Goal: Task Accomplishment & Management: Complete application form

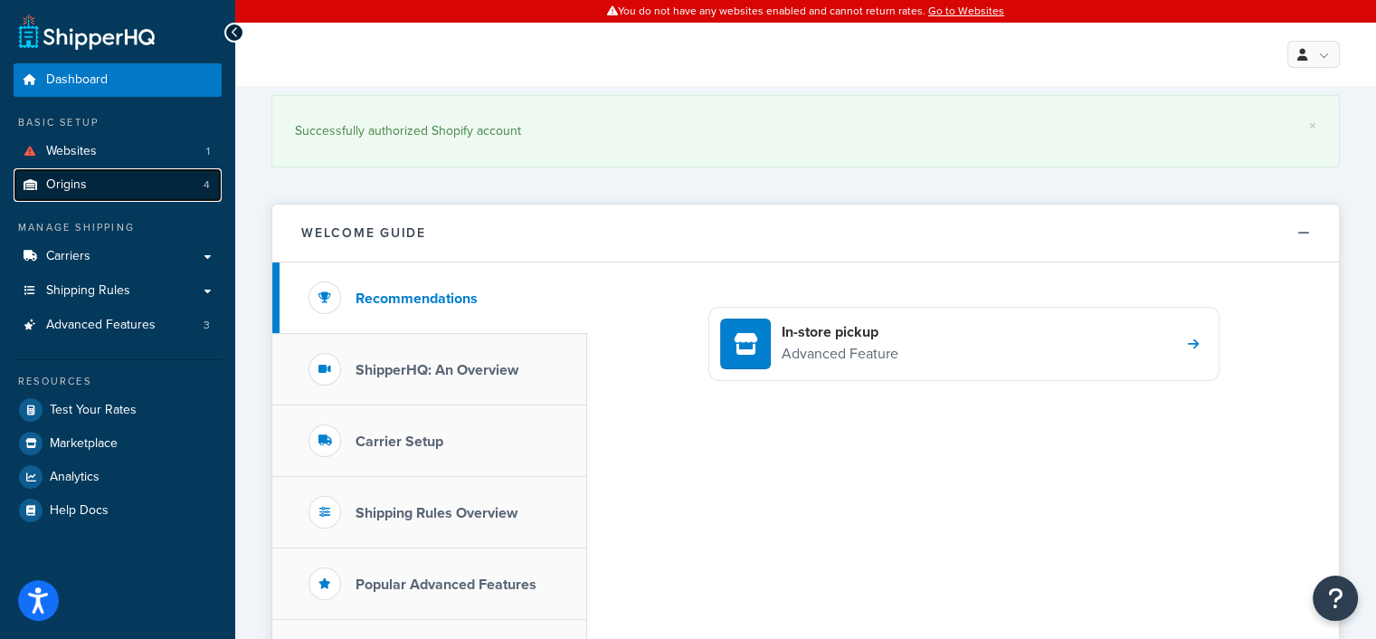
click at [76, 189] on span "Origins" at bounding box center [66, 184] width 41 height 15
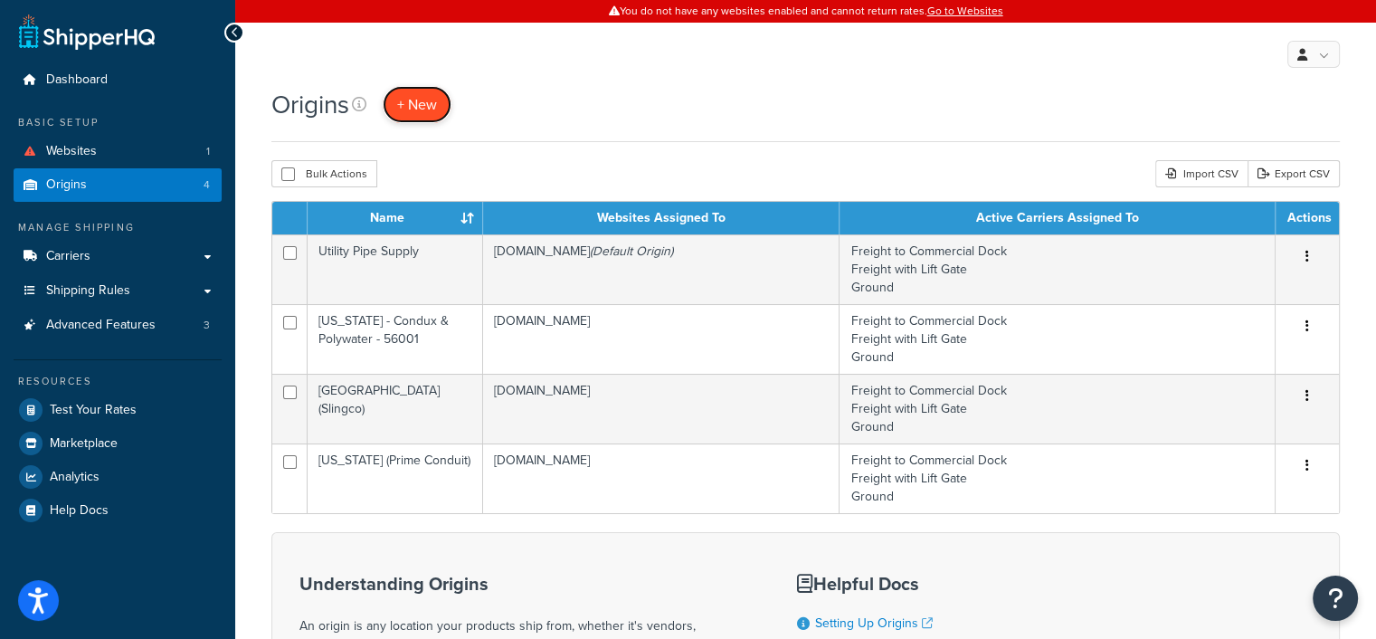
click at [423, 103] on span "+ New" at bounding box center [417, 104] width 40 height 21
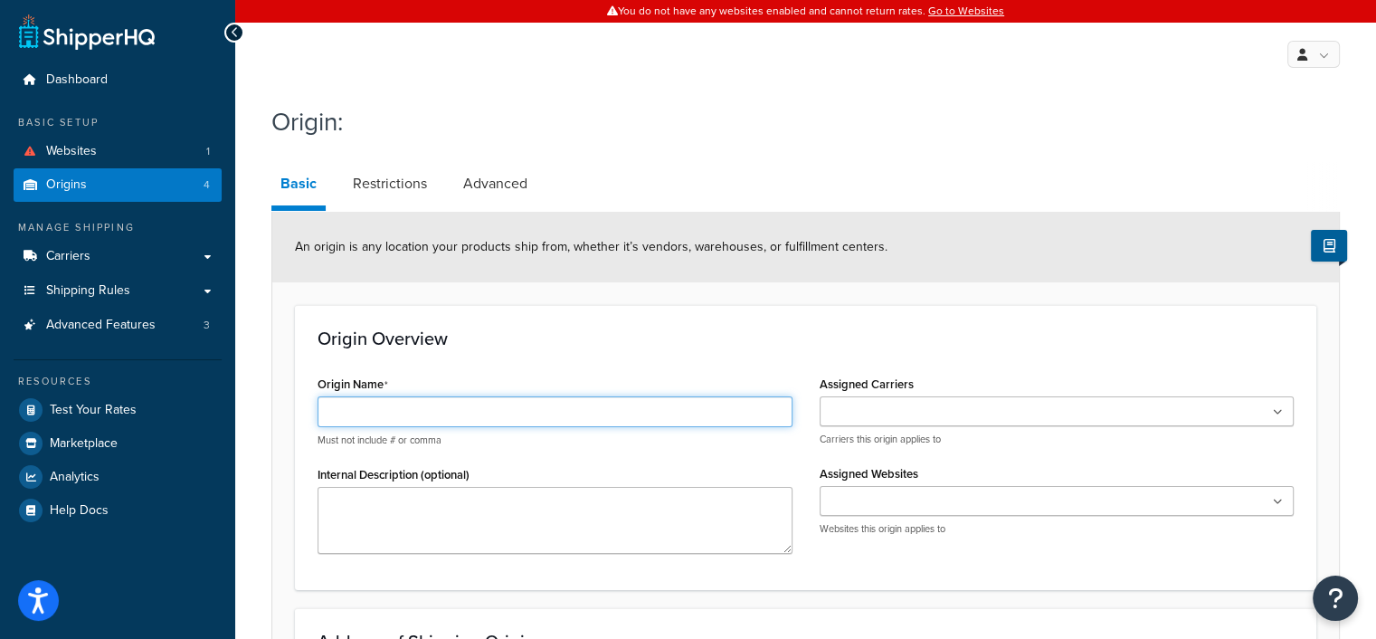
click at [416, 412] on input "Origin Name" at bounding box center [554, 411] width 475 height 31
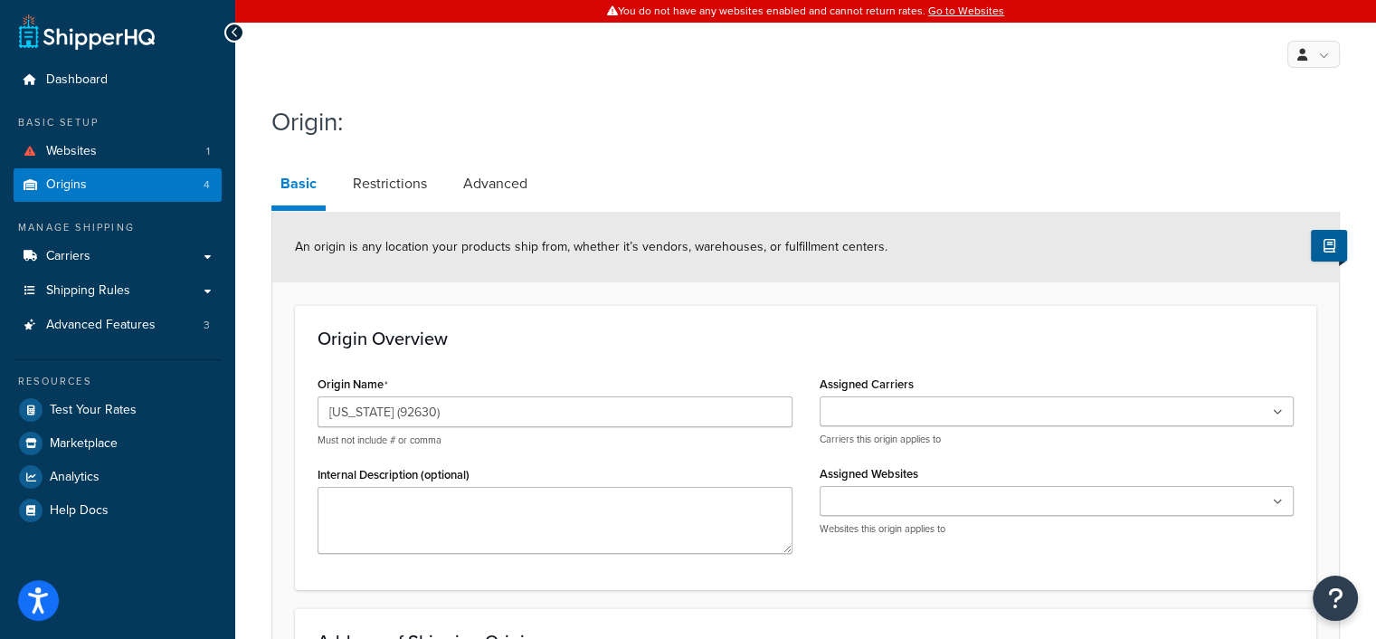
click at [893, 414] on input "Assigned Carriers" at bounding box center [905, 413] width 160 height 20
click at [961, 414] on input "Assigned Carriers" at bounding box center [984, 413] width 160 height 20
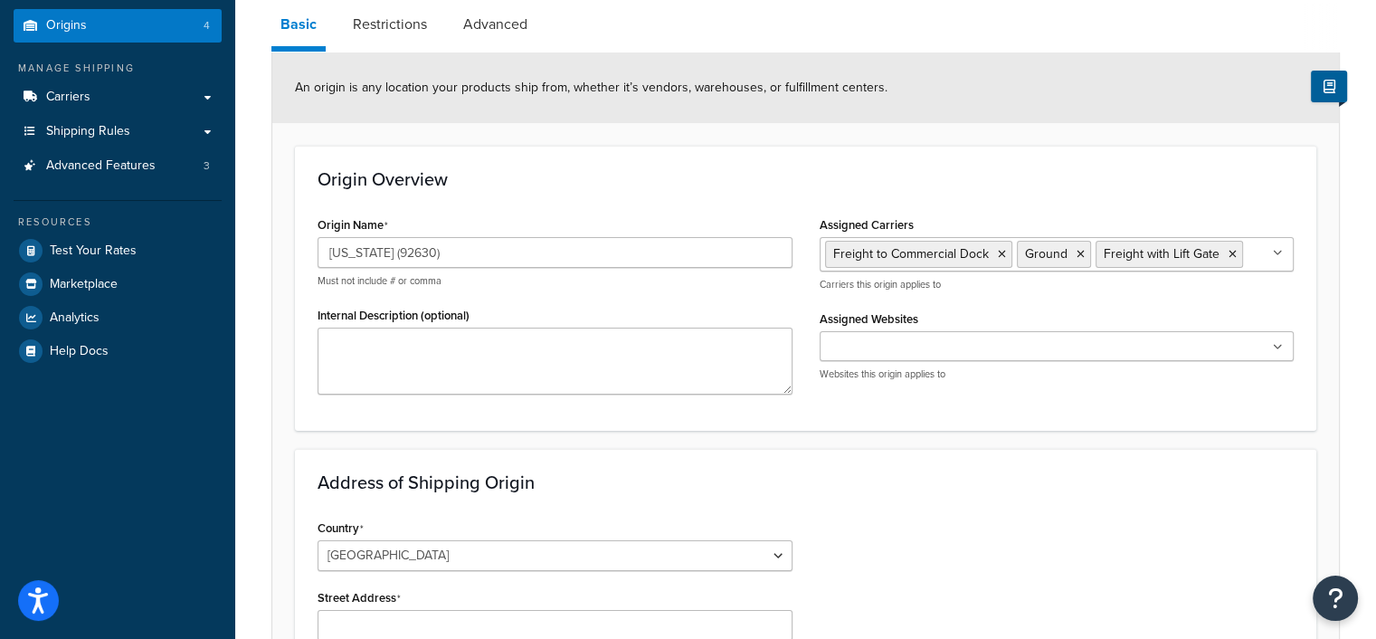
scroll to position [181, 0]
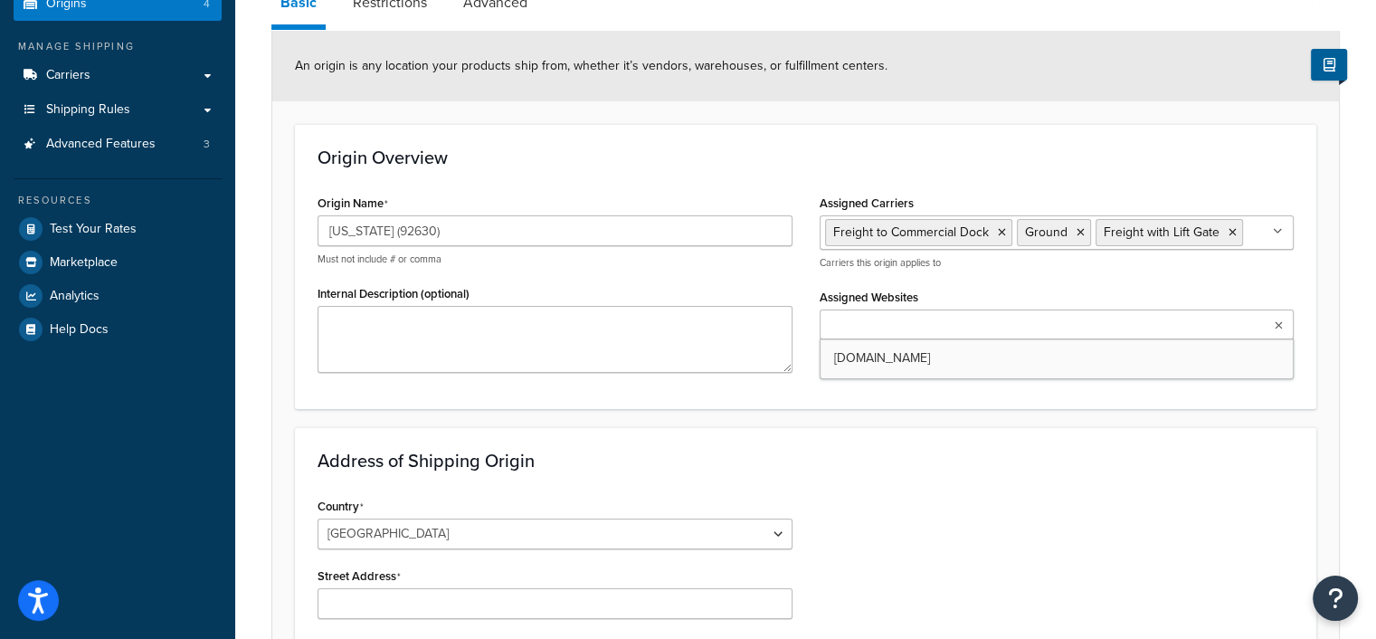
click at [939, 329] on input "Assigned Websites" at bounding box center [905, 326] width 160 height 20
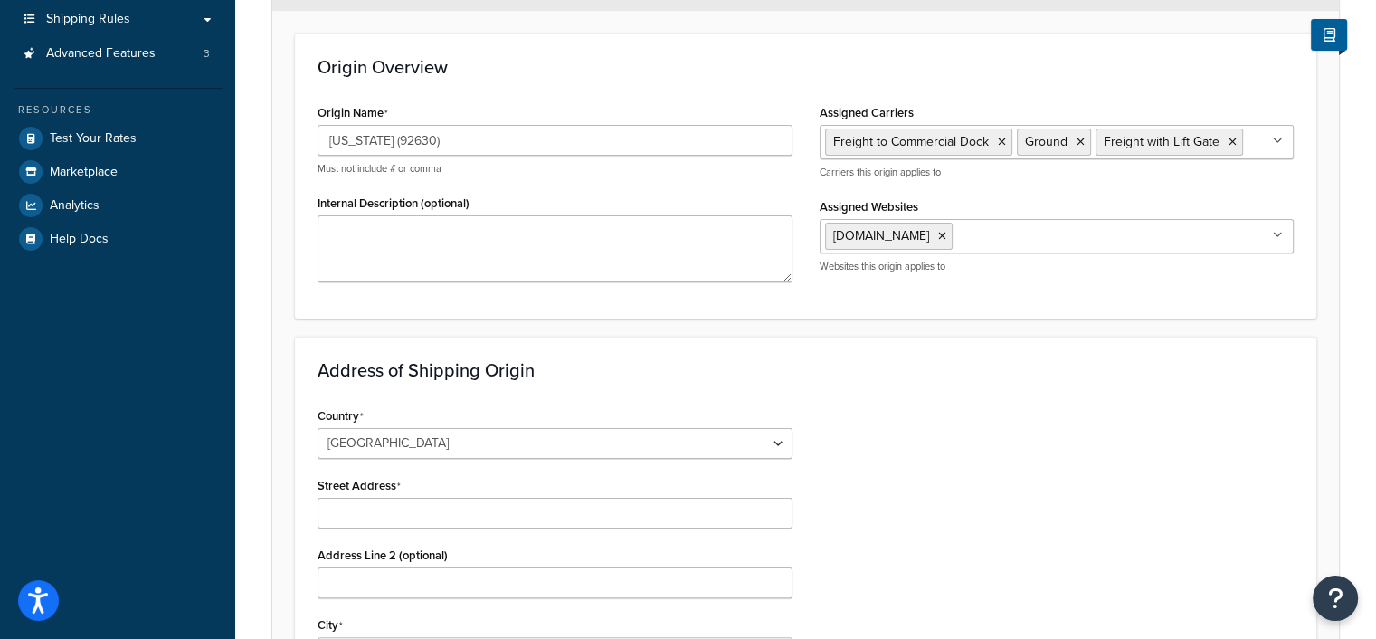
scroll to position [90, 0]
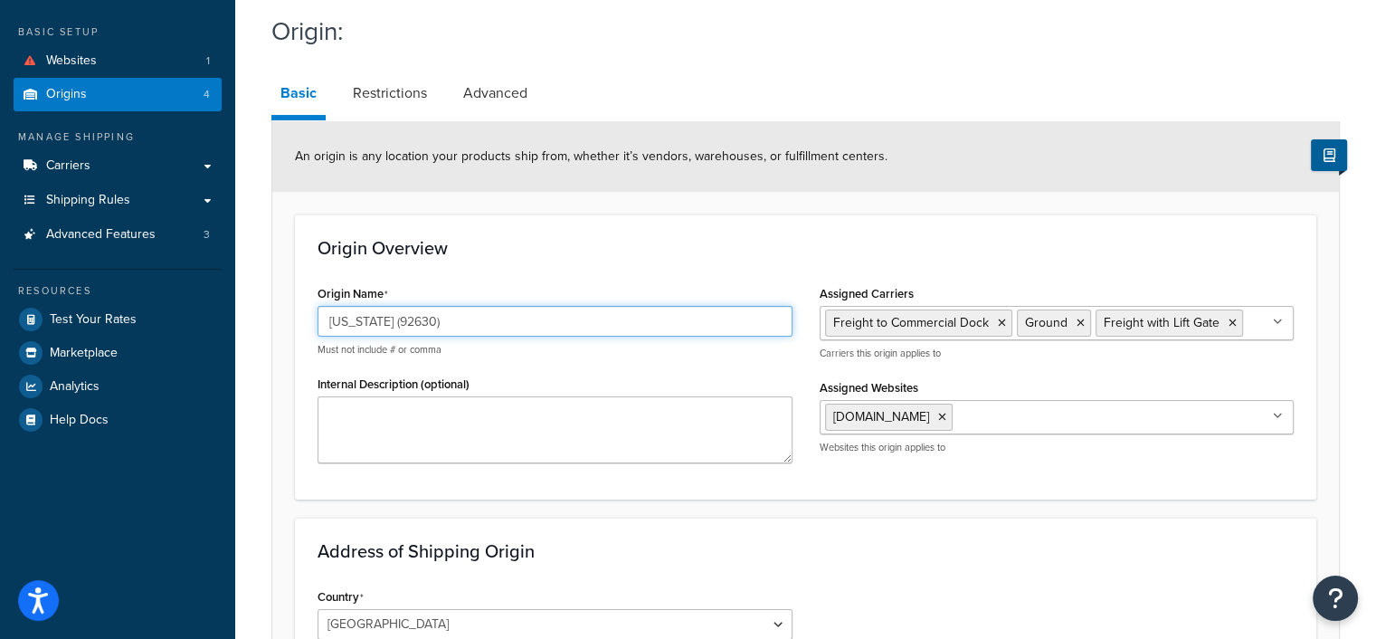
click at [384, 319] on input "[US_STATE] (92630)" at bounding box center [554, 321] width 475 height 31
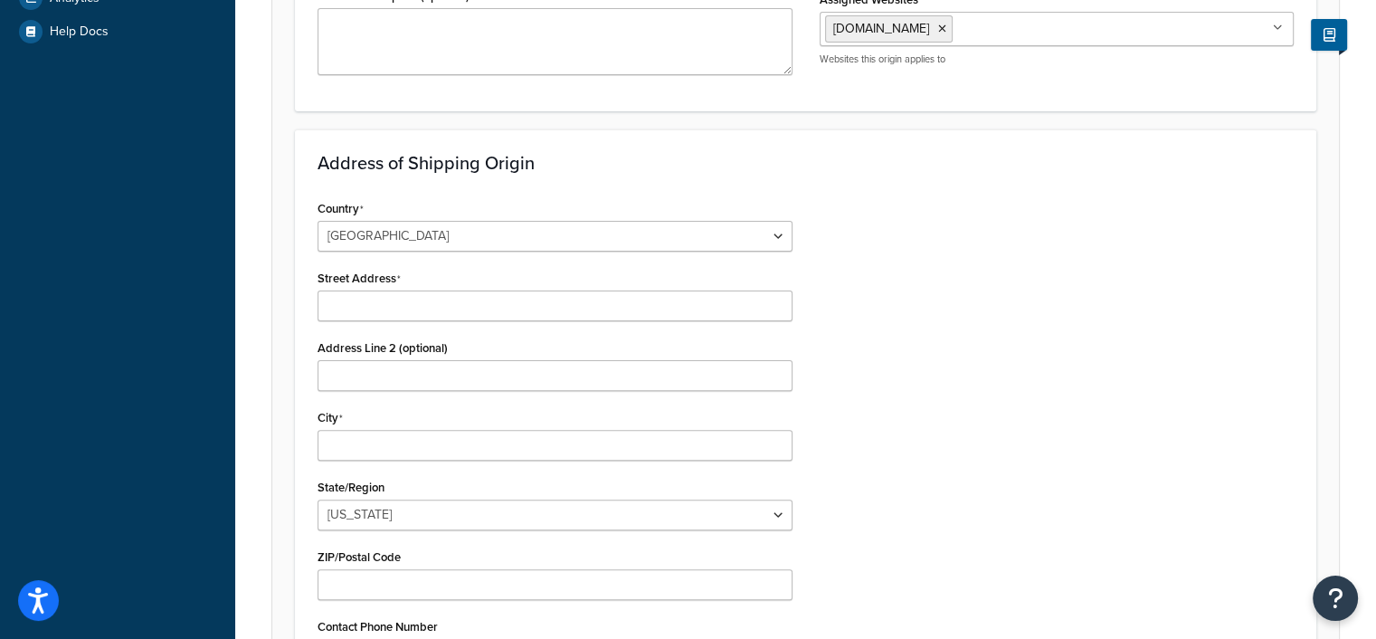
scroll to position [452, 0]
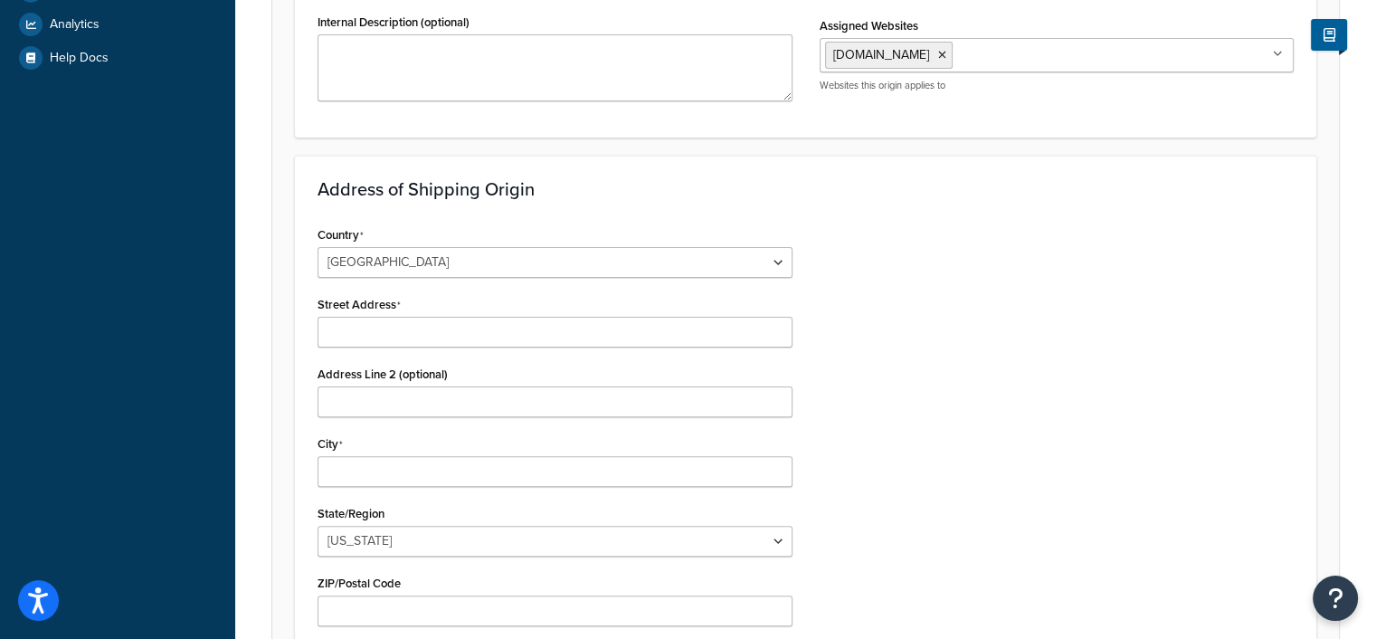
type input "[US_STATE] RWV (92630)"
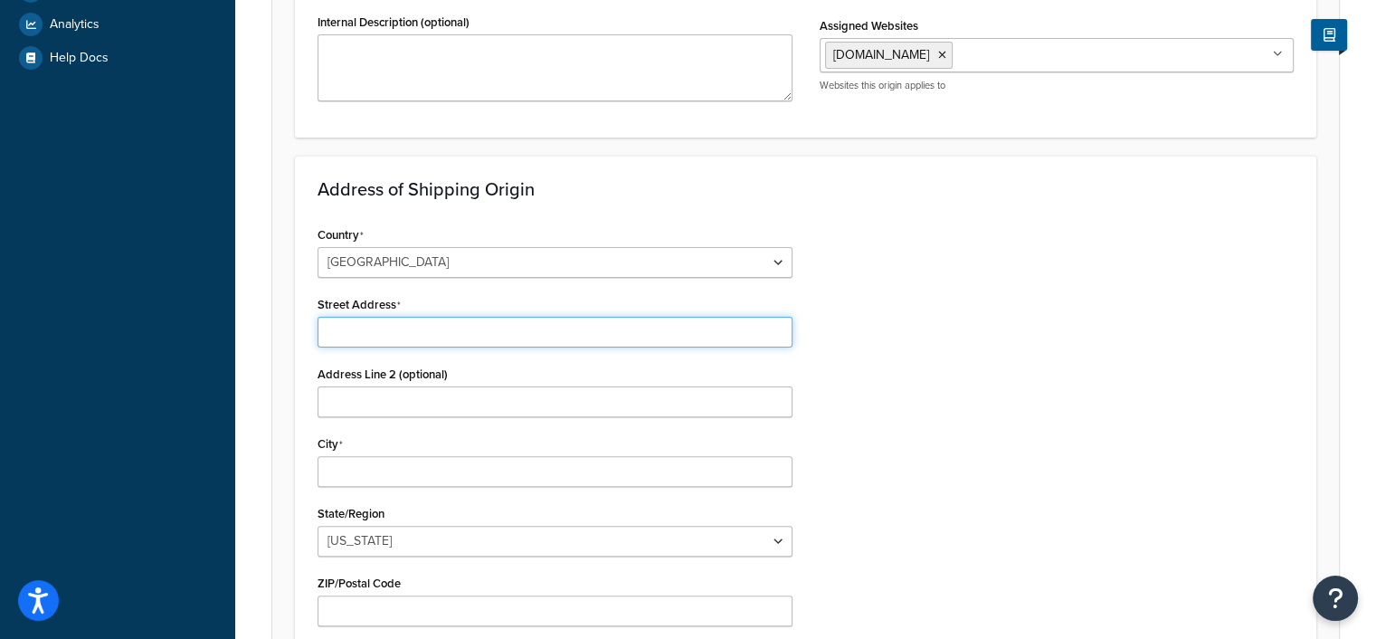
click at [388, 328] on input "Street Address" at bounding box center [554, 332] width 475 height 31
type input "[STREET_ADDRESS]"
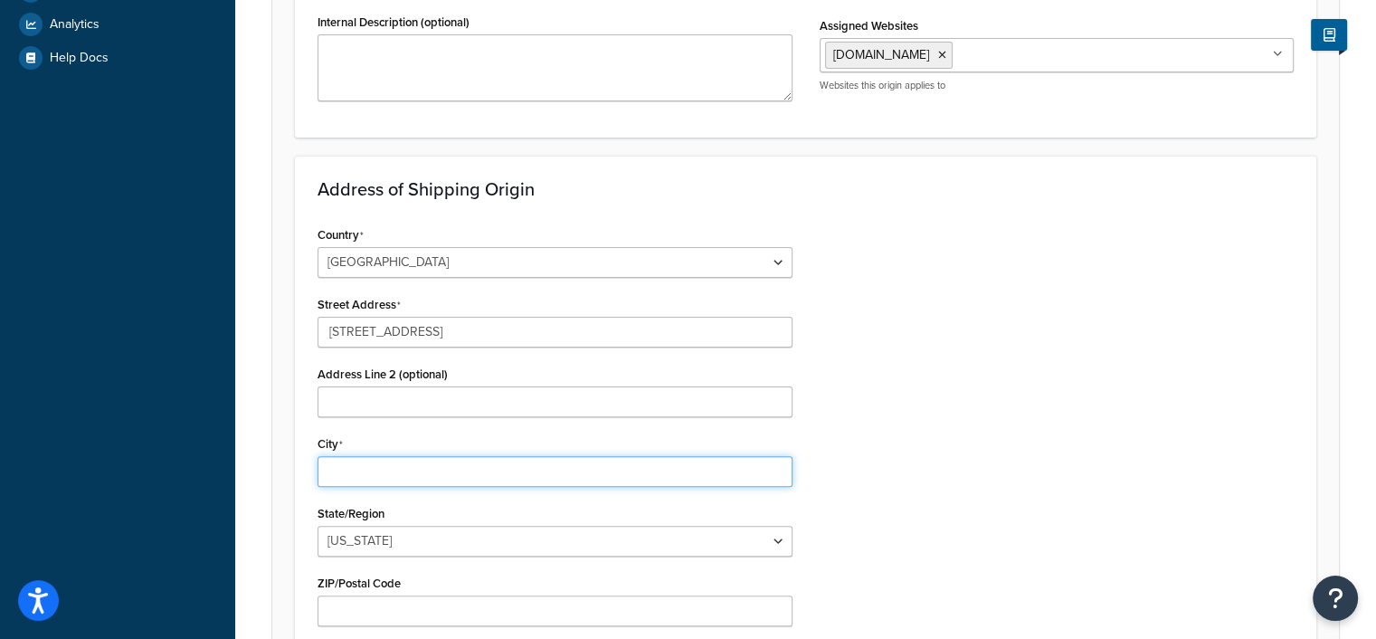
click at [376, 474] on input "City" at bounding box center [554, 471] width 475 height 31
type input "[GEOGRAPHIC_DATA]"
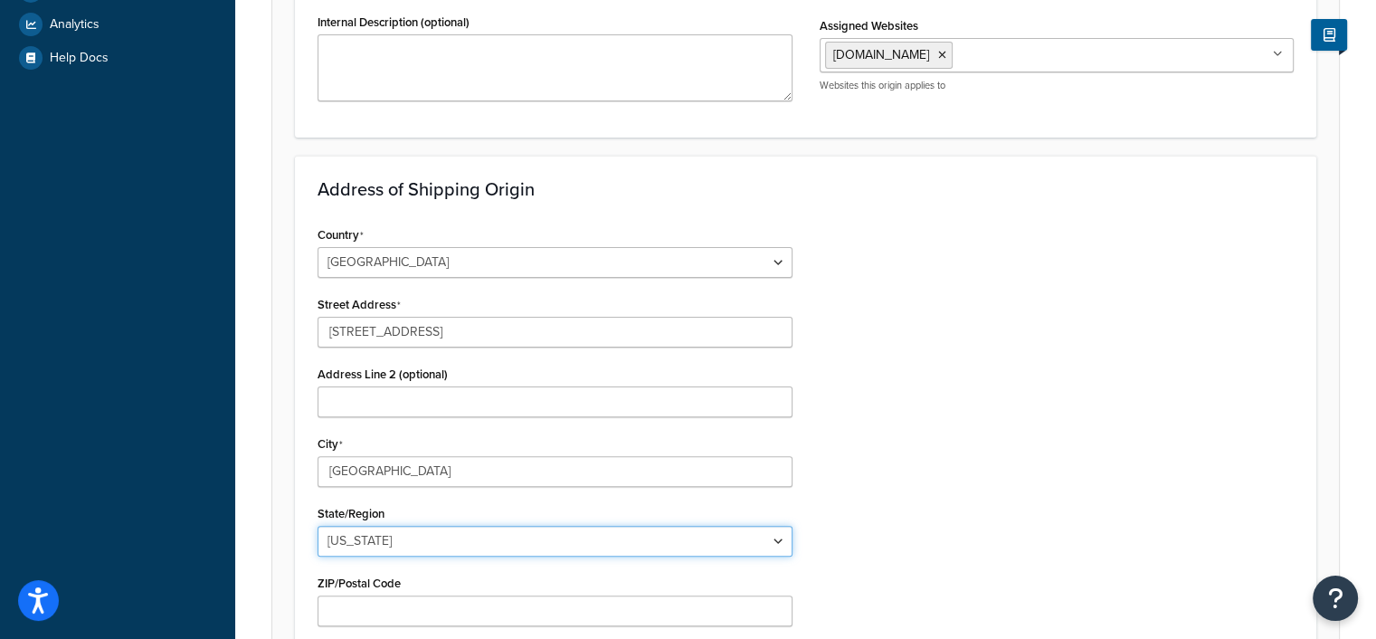
click at [391, 535] on select "[US_STATE] [US_STATE] [US_STATE] [US_STATE] [US_STATE] Armed Forces Americas Ar…" at bounding box center [554, 541] width 475 height 31
select select "5"
click at [317, 526] on select "[US_STATE] [US_STATE] [US_STATE] [US_STATE] [US_STATE] Armed Forces Americas Ar…" at bounding box center [554, 541] width 475 height 31
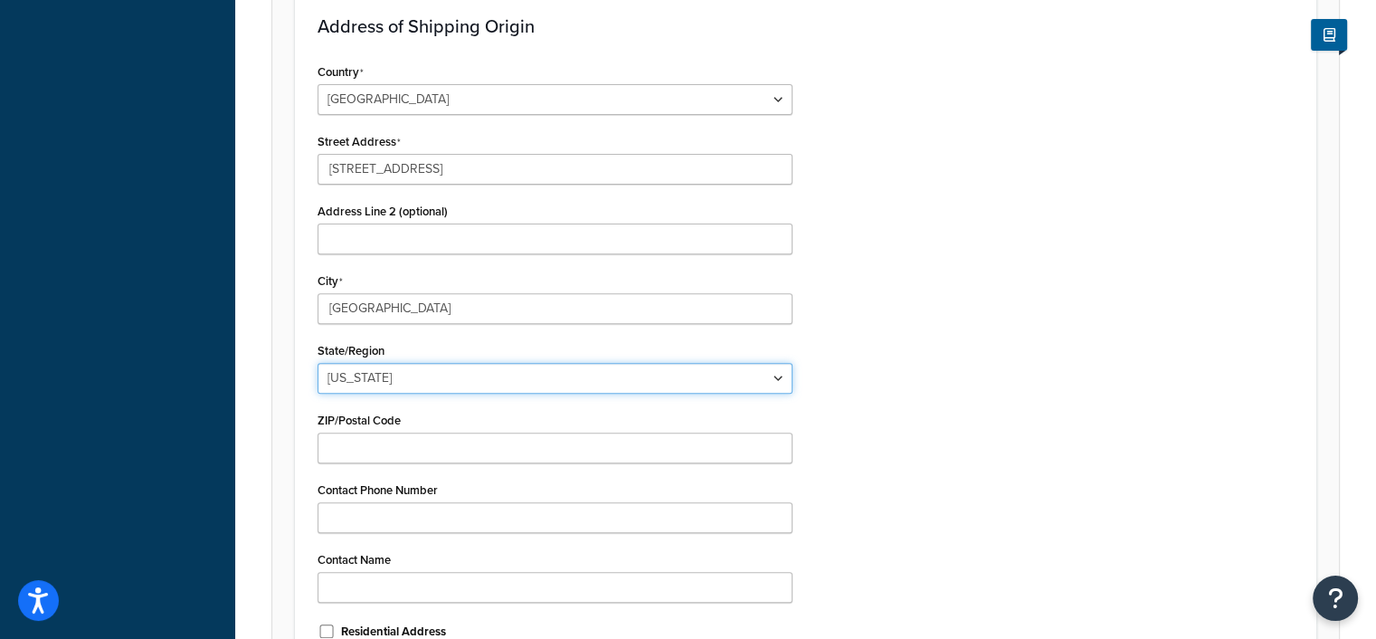
scroll to position [633, 0]
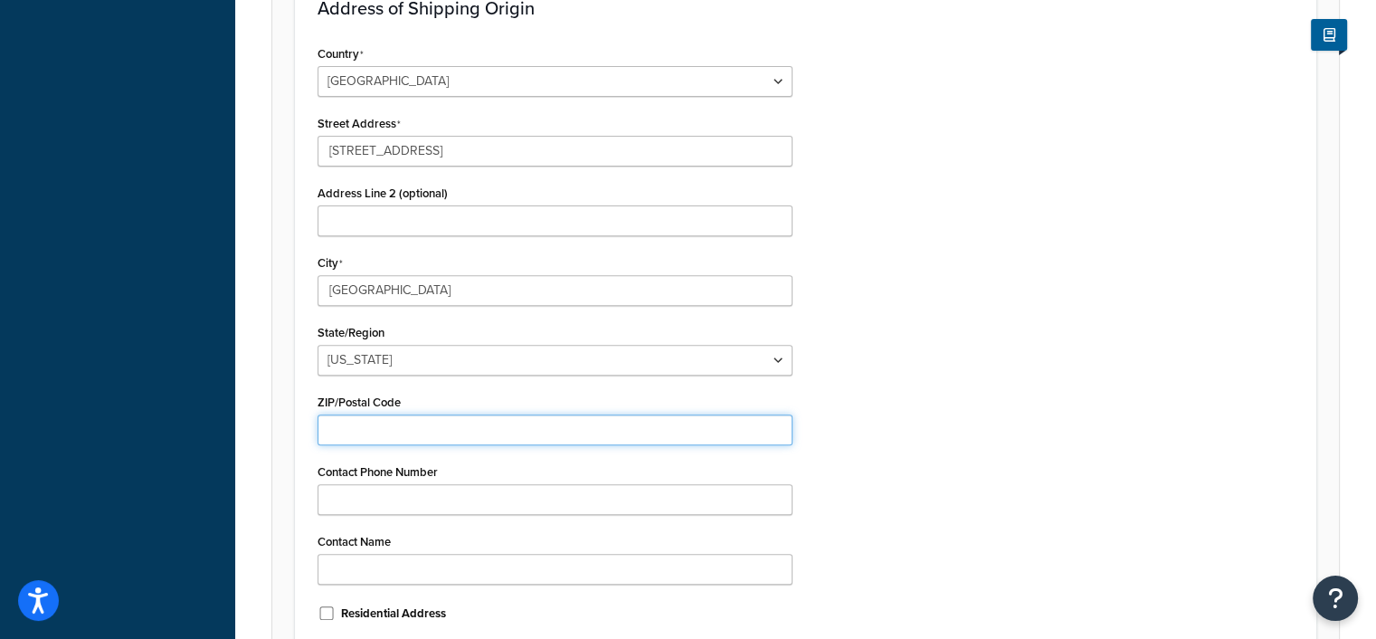
click at [416, 426] on input "ZIP/Postal Code" at bounding box center [554, 429] width 475 height 31
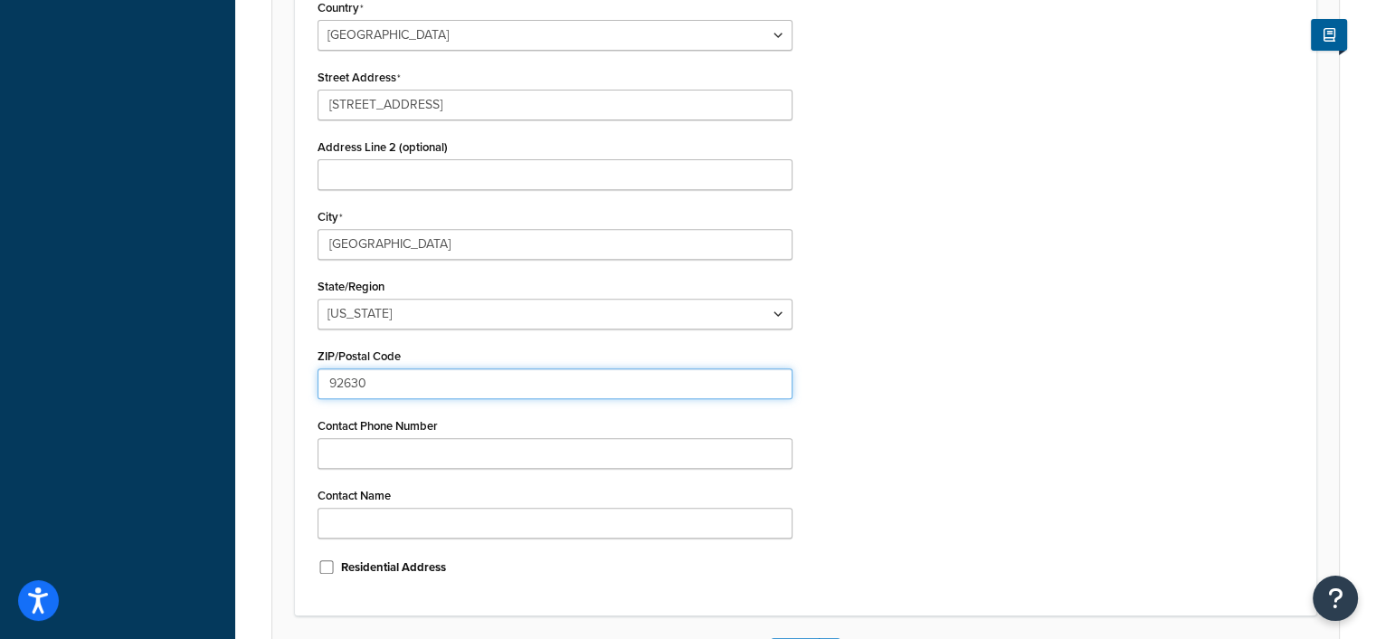
scroll to position [724, 0]
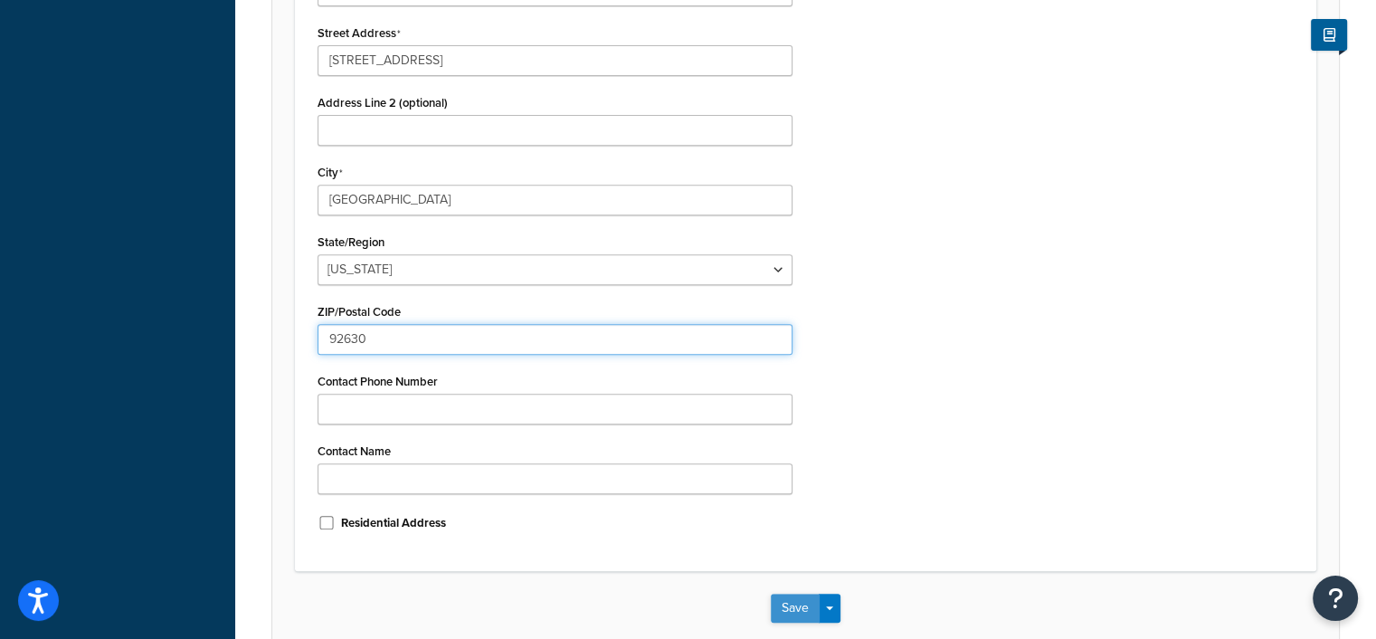
type input "92630"
click at [800, 607] on button "Save" at bounding box center [795, 607] width 49 height 29
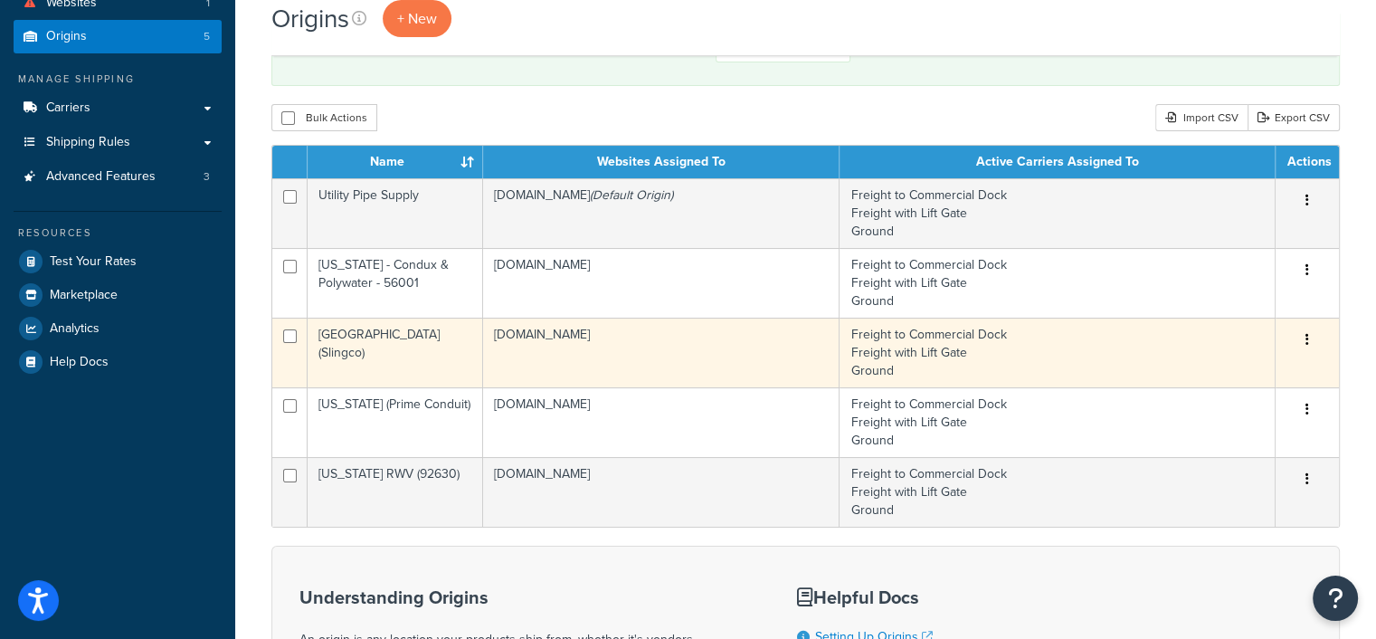
scroll to position [181, 0]
